Goal: Task Accomplishment & Management: Use online tool/utility

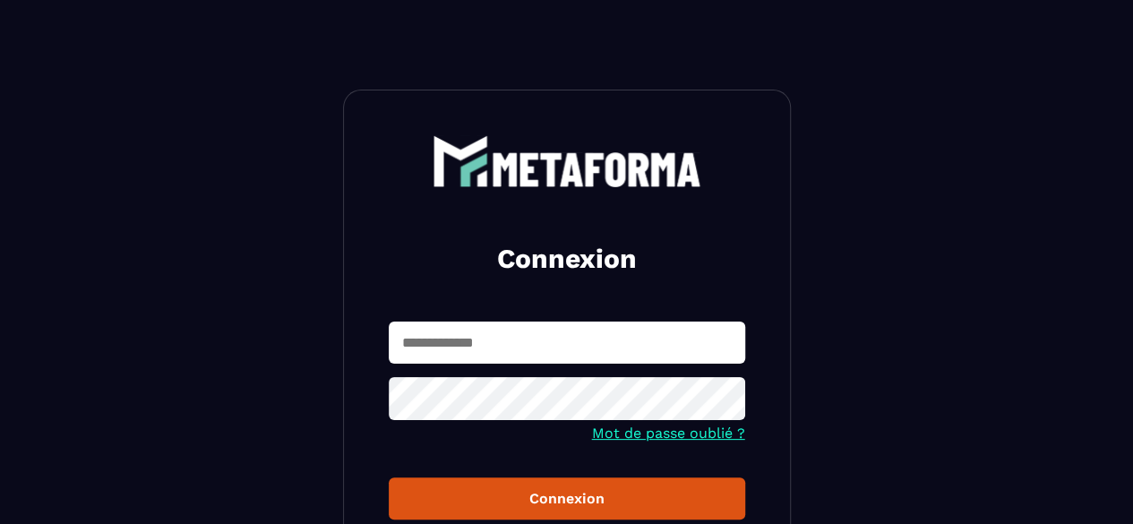
click at [510, 356] on input "text" at bounding box center [567, 342] width 356 height 42
click at [389, 477] on button "Connexion" at bounding box center [567, 498] width 356 height 42
click at [721, 422] on div at bounding box center [567, 401] width 356 height 48
click at [726, 402] on icon at bounding box center [724, 400] width 21 height 21
click at [607, 495] on div "Connexion" at bounding box center [567, 498] width 328 height 17
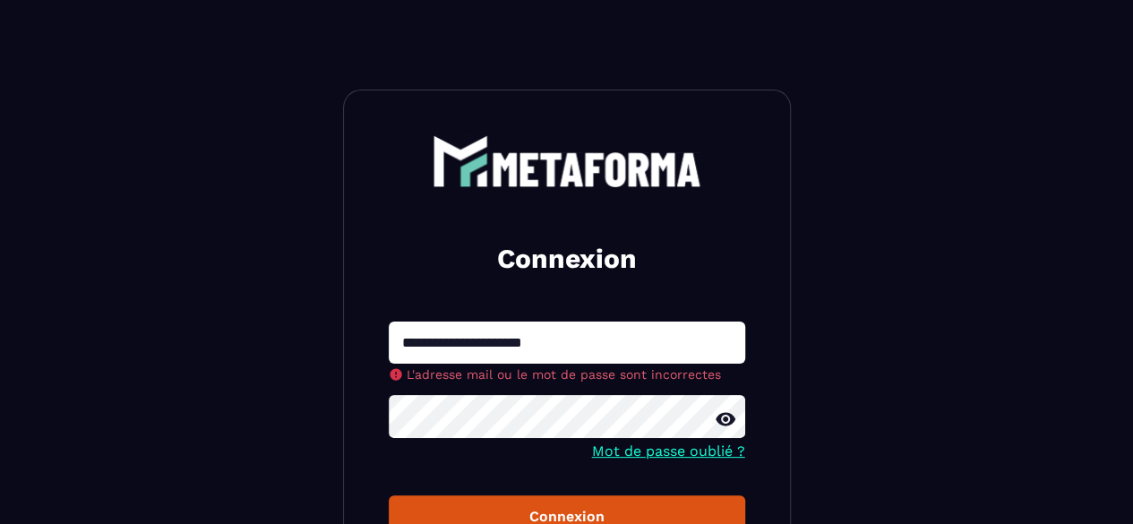
click at [389, 495] on button "Connexion" at bounding box center [567, 516] width 356 height 42
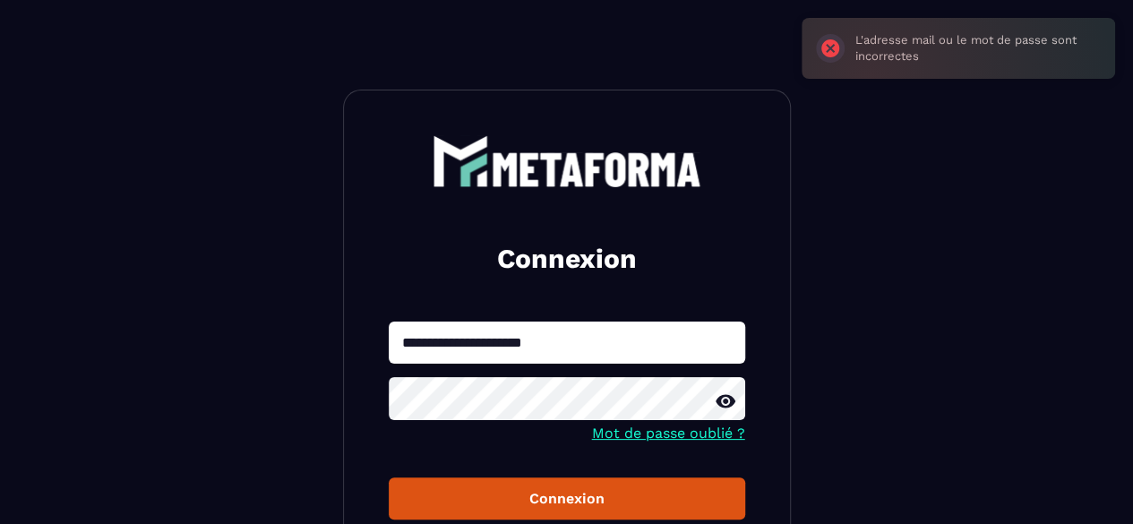
click at [646, 449] on form "**********" at bounding box center [567, 420] width 356 height 199
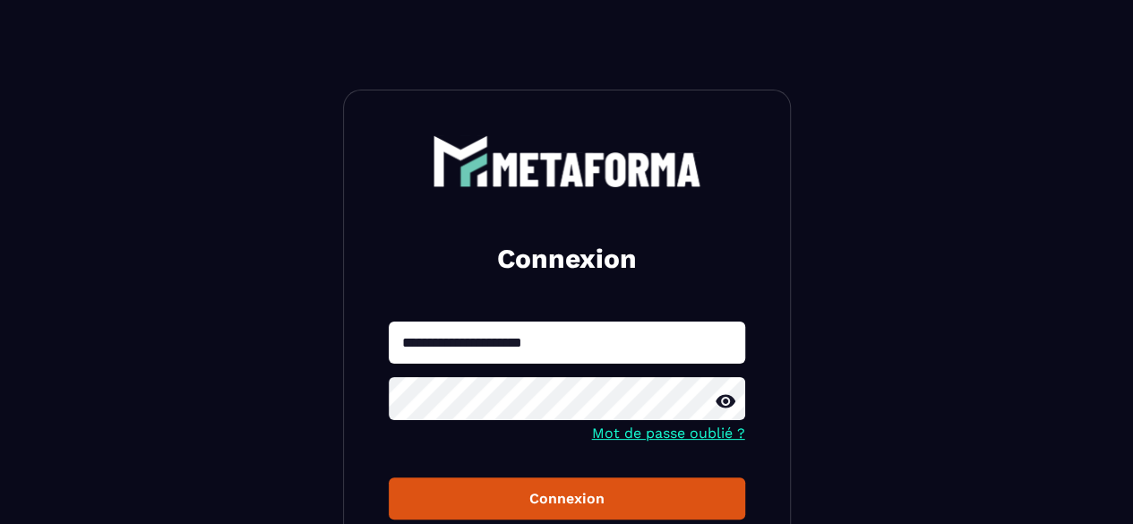
click at [573, 492] on div "Connexion" at bounding box center [567, 498] width 328 height 17
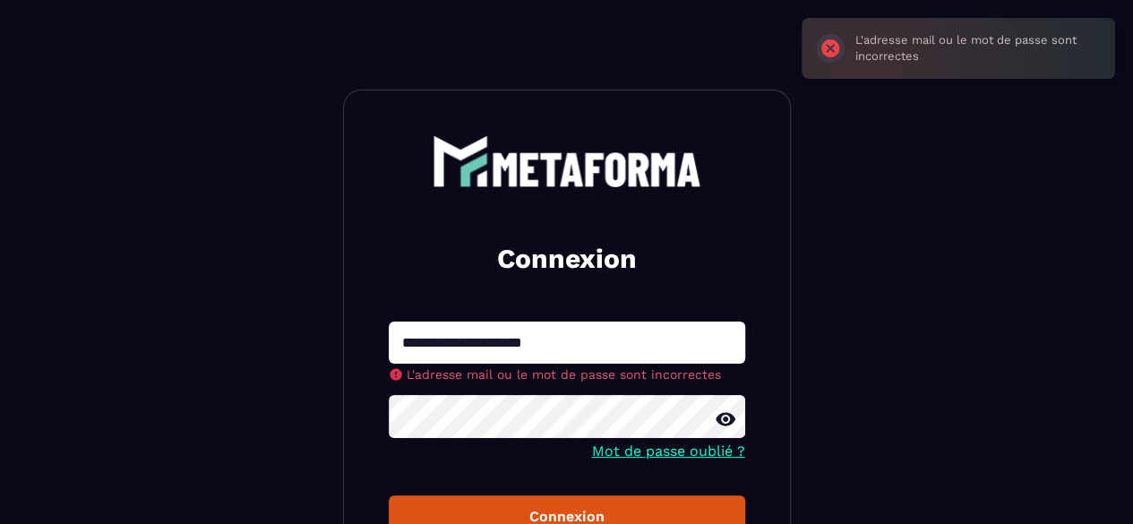
click at [492, 336] on input "**********" at bounding box center [567, 342] width 356 height 42
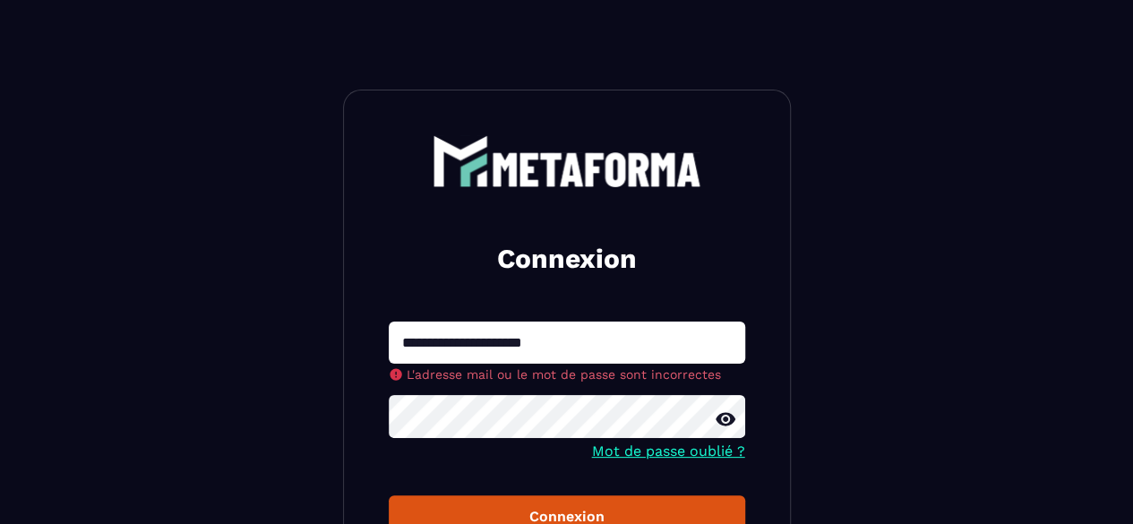
type input "**********"
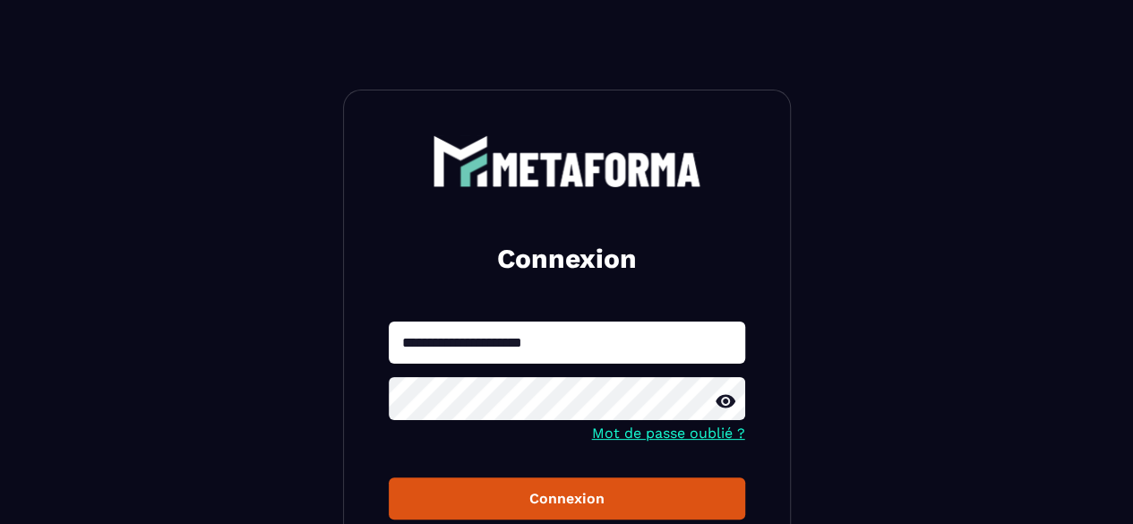
click at [389, 477] on button "Connexion" at bounding box center [567, 498] width 356 height 42
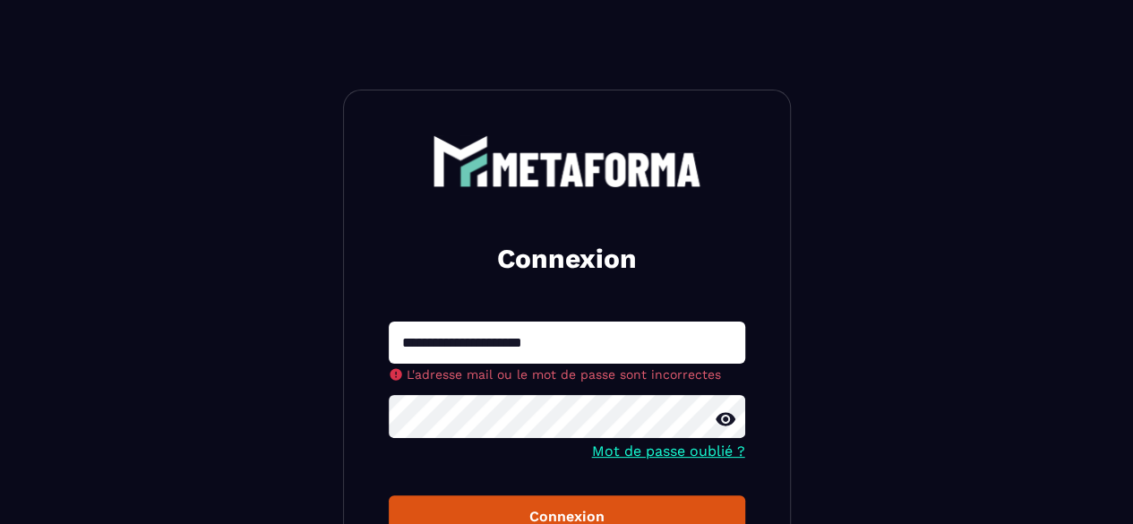
click at [389, 495] on button "Connexion" at bounding box center [567, 516] width 356 height 42
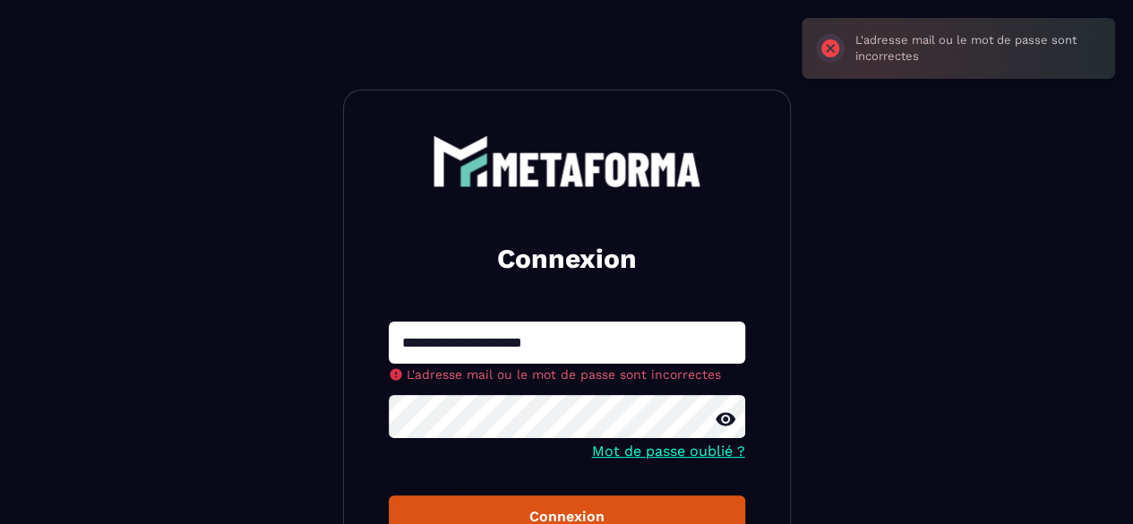
click at [389, 495] on button "Connexion" at bounding box center [567, 516] width 356 height 42
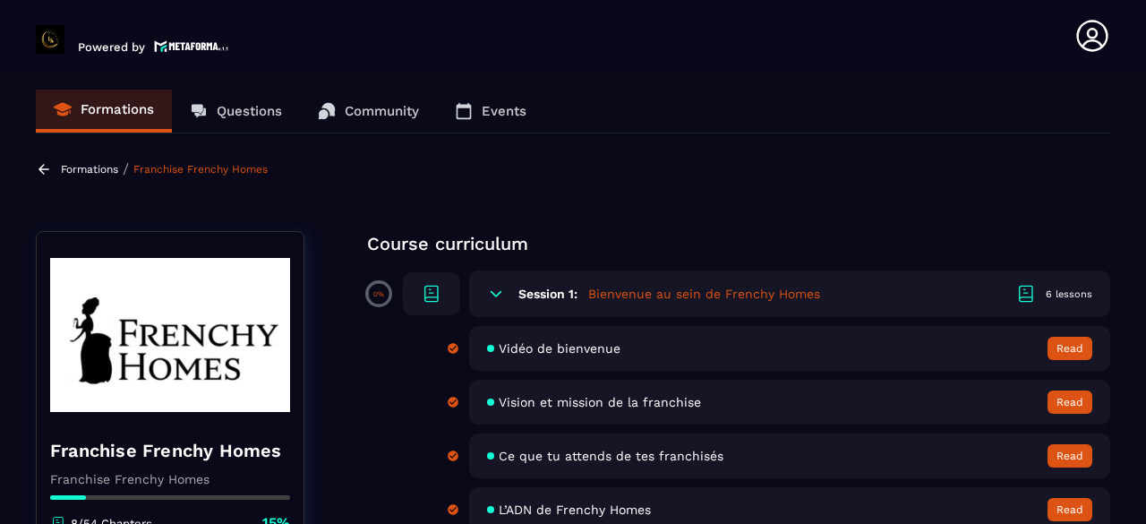
click at [854, 139] on section "Formations Questions Community Events Formations / Franchise Frenchy Homes Fran…" at bounding box center [573, 301] width 1146 height 459
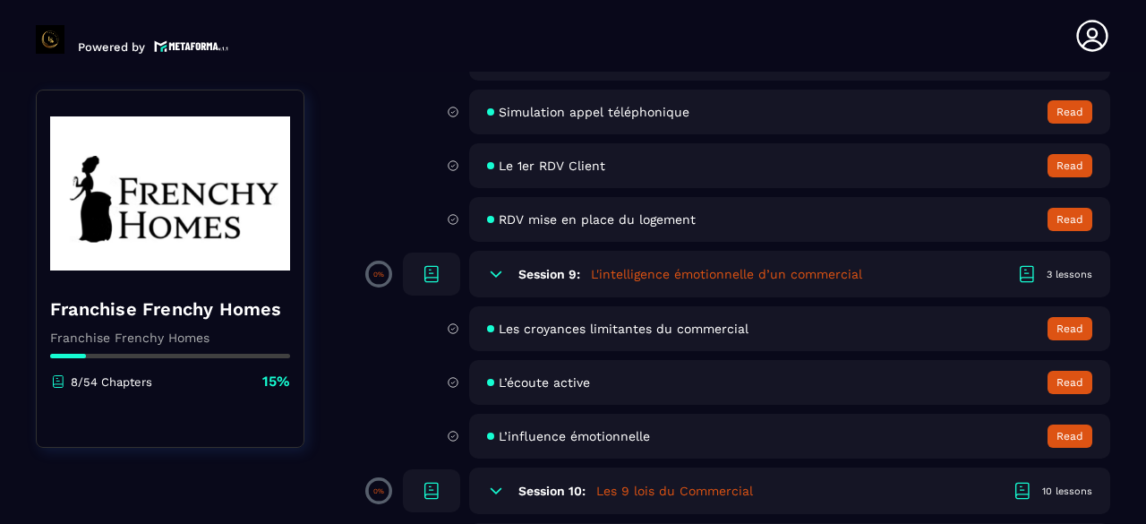
scroll to position [1504, 0]
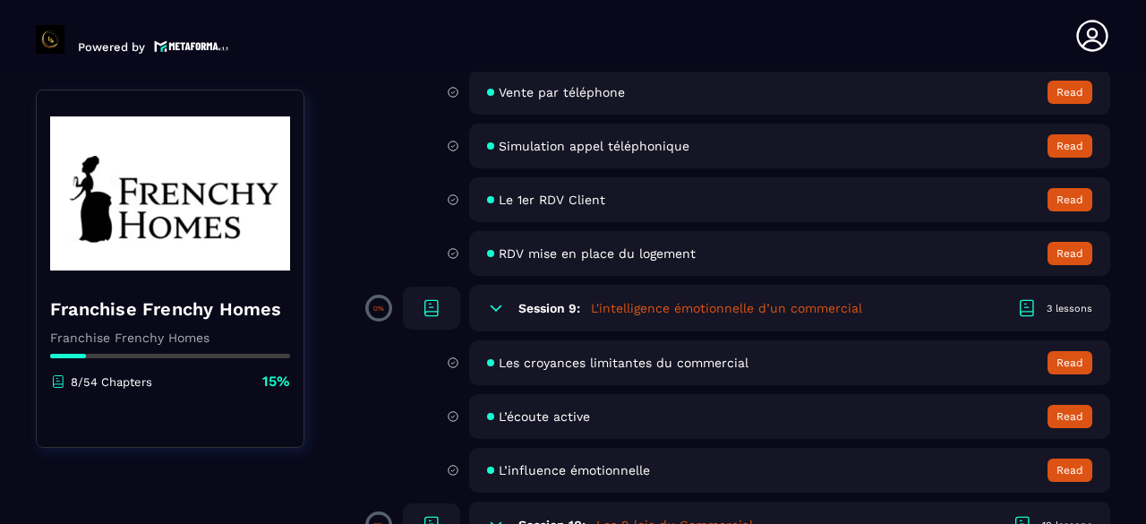
click at [555, 143] on span "Simulation appel téléphonique" at bounding box center [594, 146] width 191 height 14
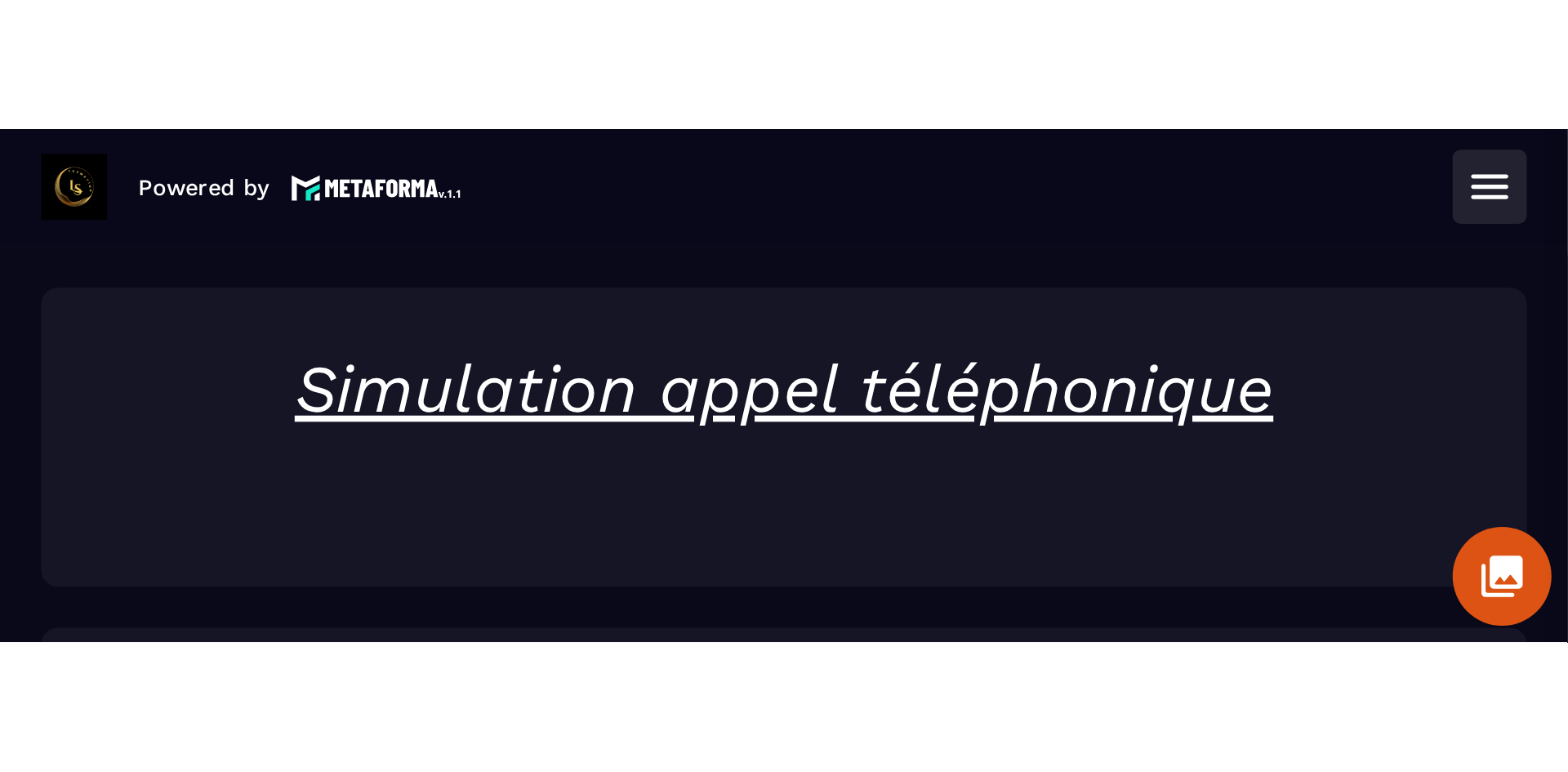
scroll to position [169, 0]
